Goal: Task Accomplishment & Management: Use online tool/utility

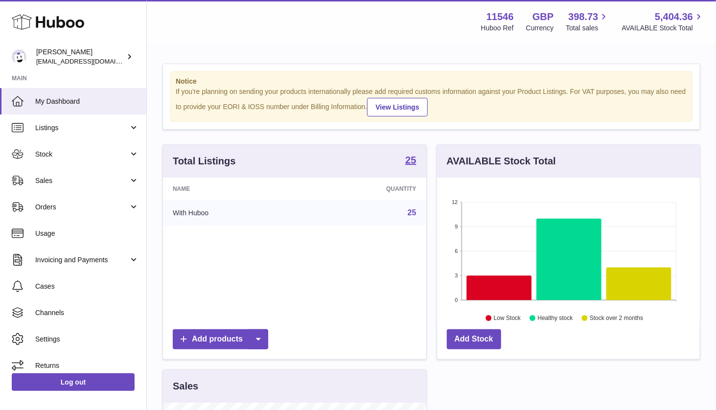
scroll to position [152, 263]
click at [86, 147] on link "Stock" at bounding box center [73, 154] width 146 height 26
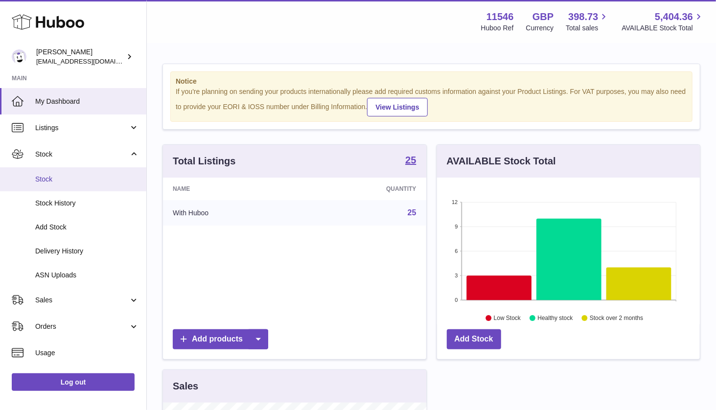
click at [77, 187] on link "Stock" at bounding box center [73, 179] width 146 height 24
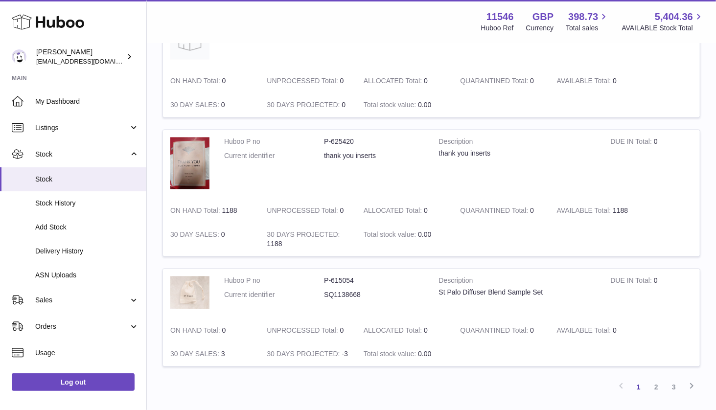
scroll to position [1097, 0]
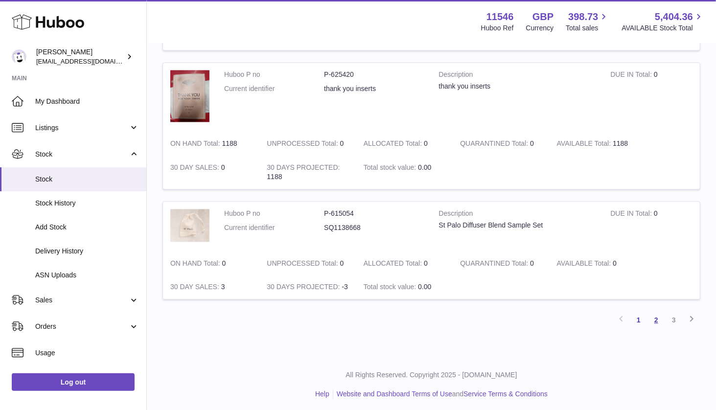
click at [657, 316] on link "2" at bounding box center [657, 320] width 18 height 18
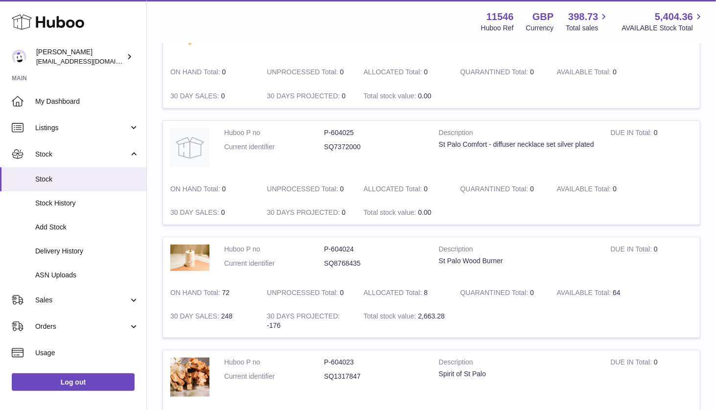
scroll to position [419, 0]
click at [70, 224] on span "Add Stock" at bounding box center [87, 227] width 104 height 9
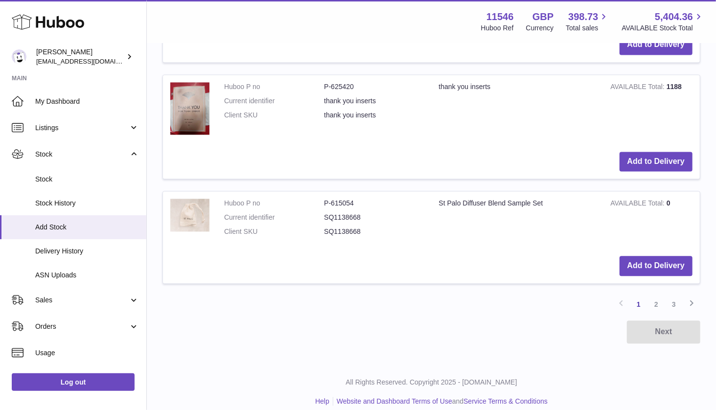
scroll to position [1118, 0]
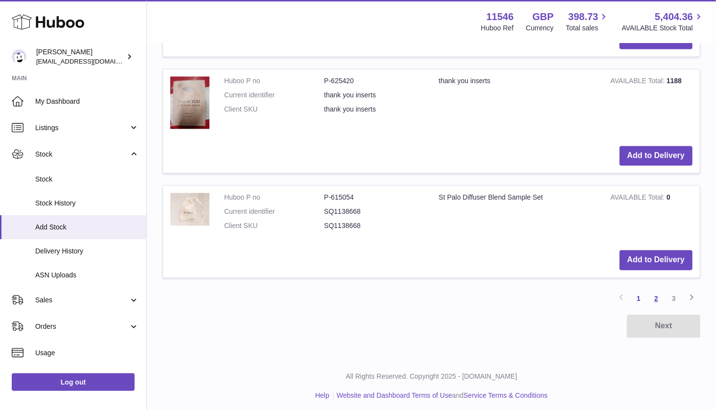
click at [659, 295] on link "2" at bounding box center [657, 299] width 18 height 18
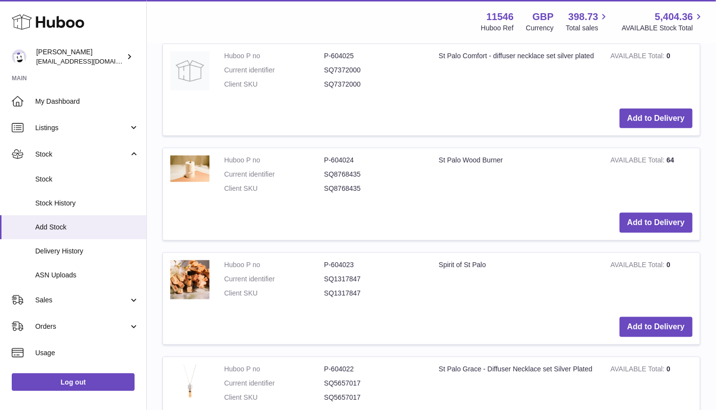
scroll to position [598, 0]
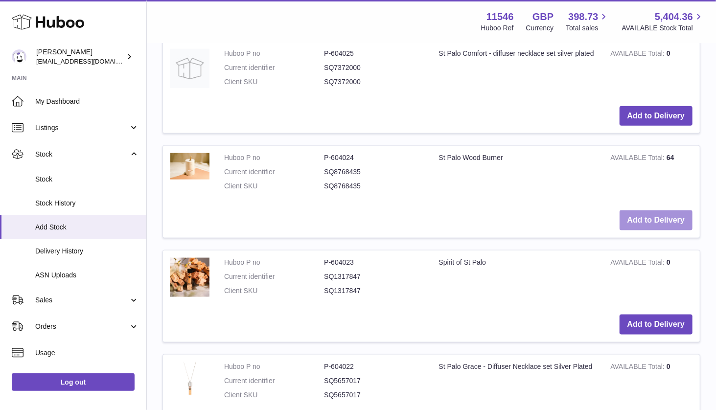
click at [642, 215] on button "Add to Delivery" at bounding box center [656, 221] width 73 height 20
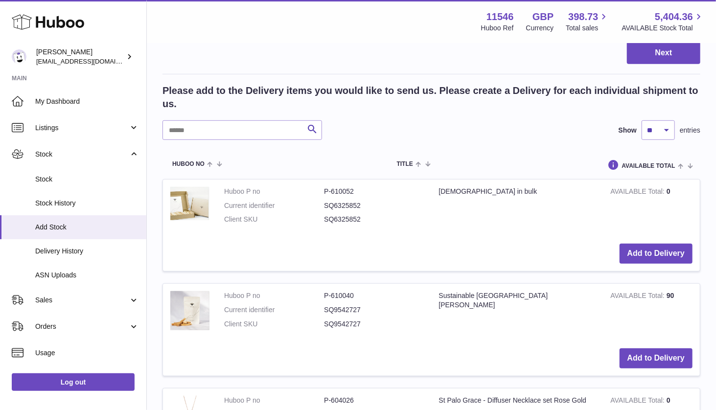
scroll to position [0, 0]
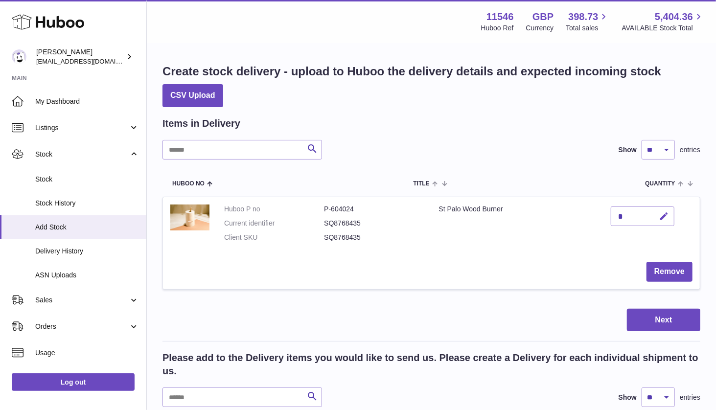
click at [664, 218] on icon "button" at bounding box center [665, 217] width 10 height 10
type input "***"
click at [669, 218] on icon "submit" at bounding box center [665, 216] width 9 height 9
click at [670, 324] on button "Next" at bounding box center [663, 320] width 73 height 23
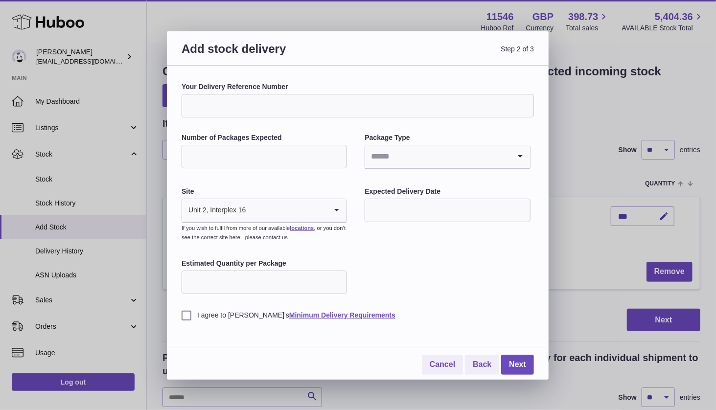
click at [410, 158] on input "Search for option" at bounding box center [437, 156] width 145 height 23
click at [393, 229] on li "Boxes" at bounding box center [448, 223] width 164 height 20
click at [332, 213] on icon "Search for option" at bounding box center [337, 210] width 20 height 23
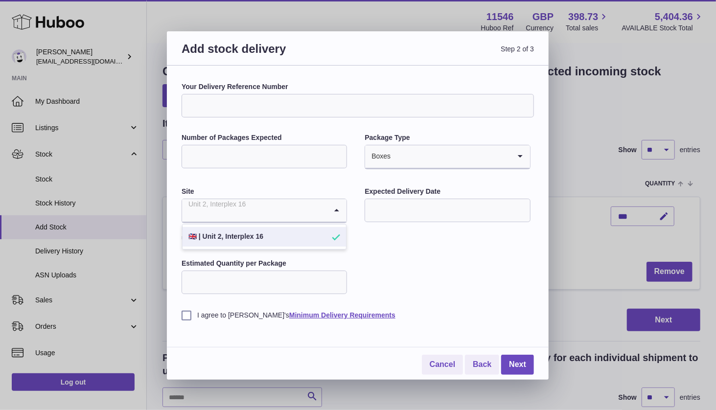
click at [393, 250] on div "Your Delivery Reference Number Number of Packages Expected Package Type Boxes L…" at bounding box center [358, 201] width 353 height 238
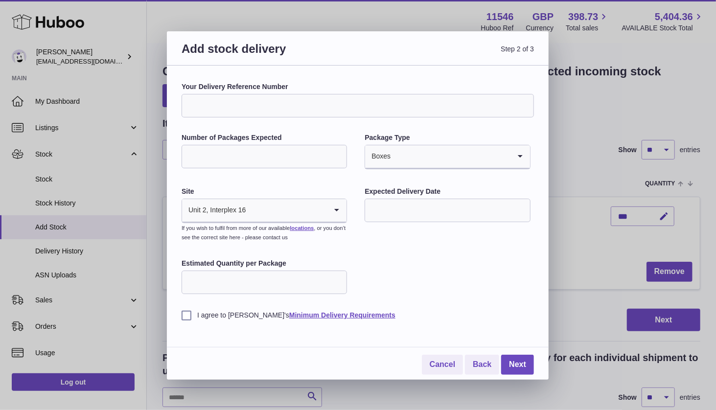
click at [338, 210] on icon "Search for option" at bounding box center [337, 210] width 20 height 23
click at [308, 230] on link "locations" at bounding box center [302, 228] width 24 height 6
click at [402, 160] on input "Search for option" at bounding box center [450, 156] width 119 height 23
click at [390, 219] on li "Boxes" at bounding box center [448, 223] width 164 height 20
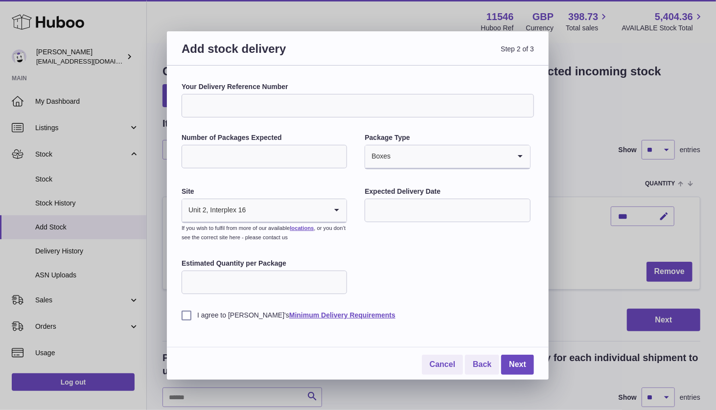
click at [337, 209] on icon "Search for option" at bounding box center [337, 210] width 20 height 23
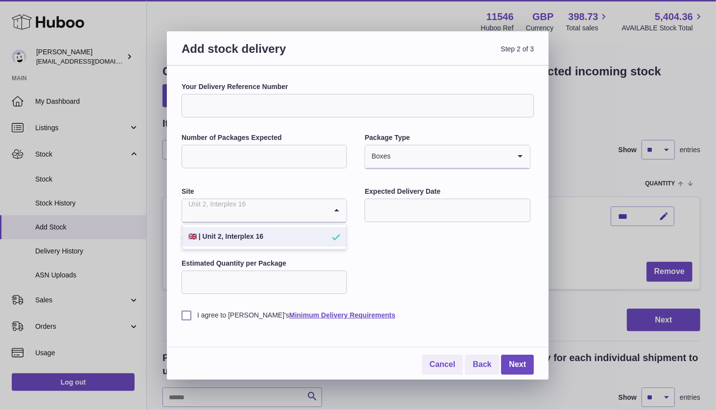
click at [337, 209] on icon "Search for option" at bounding box center [337, 210] width 20 height 23
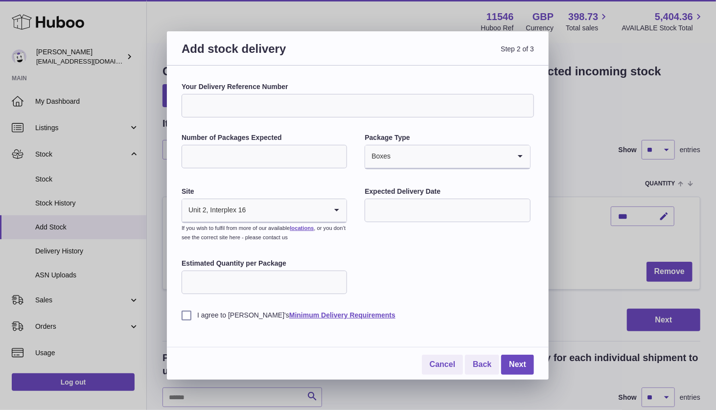
click at [337, 209] on icon "Search for option" at bounding box center [337, 210] width 20 height 23
click at [186, 313] on label "I agree to Huboo's Minimum Delivery Requirements" at bounding box center [358, 315] width 353 height 9
